Goal: Task Accomplishment & Management: Use online tool/utility

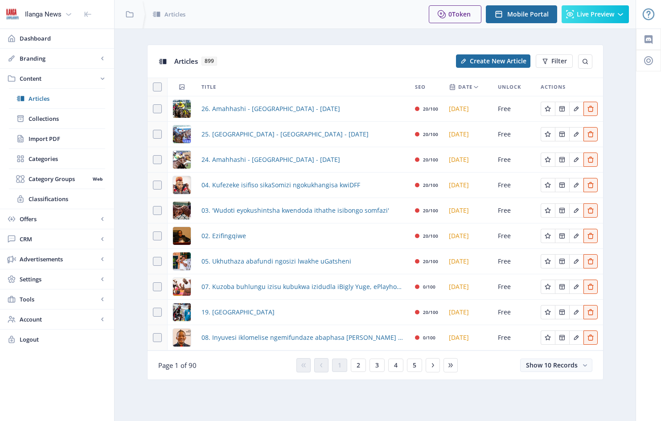
click at [260, 234] on div "02. Ezifingqiwe" at bounding box center [302, 235] width 203 height 11
click at [260, 236] on div "02. Ezifingqiwe" at bounding box center [302, 235] width 203 height 11
click at [283, 240] on div "02. Ezifingqiwe" at bounding box center [302, 235] width 203 height 11
click at [275, 238] on div "02. Ezifingqiwe" at bounding box center [302, 235] width 203 height 11
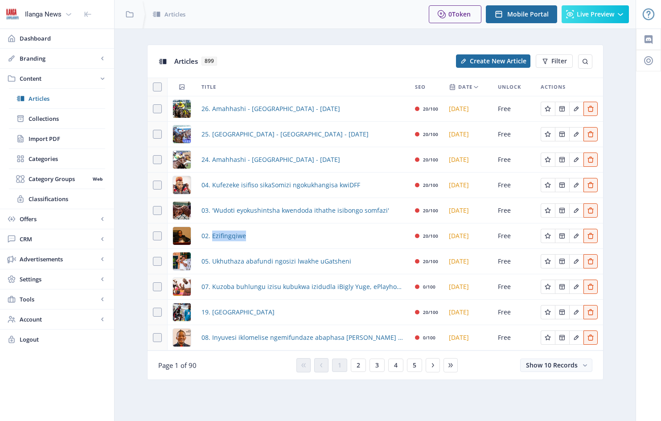
click at [275, 238] on div "02. Ezifingqiwe" at bounding box center [302, 235] width 203 height 11
click at [277, 236] on div "02. Ezifingqiwe" at bounding box center [302, 235] width 203 height 11
click at [218, 236] on span "02. Ezifingqiwe" at bounding box center [223, 235] width 45 height 11
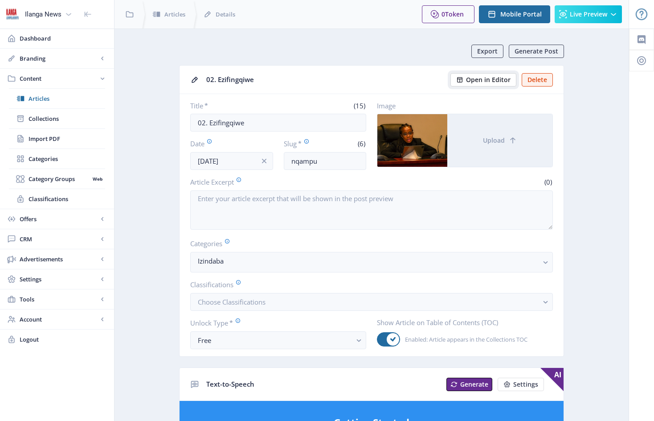
click at [487, 81] on span "Open in Editor" at bounding box center [488, 79] width 45 height 7
click at [41, 101] on span "Articles" at bounding box center [67, 98] width 77 height 9
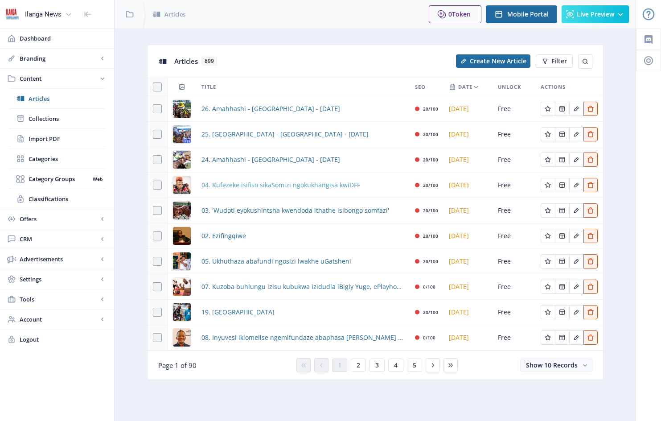
click at [318, 188] on span "04. Kufezeke isifiso sikaSomizi ngokukhangisa kwiDFF" at bounding box center [280, 185] width 159 height 11
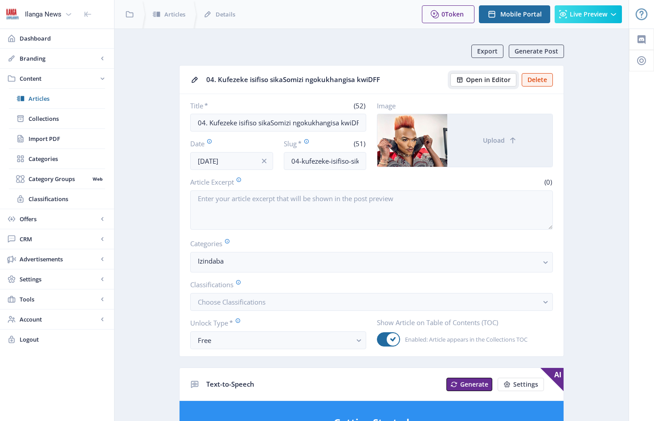
click at [501, 81] on span "Open in Editor" at bounding box center [488, 79] width 45 height 7
